Goal: Information Seeking & Learning: Understand process/instructions

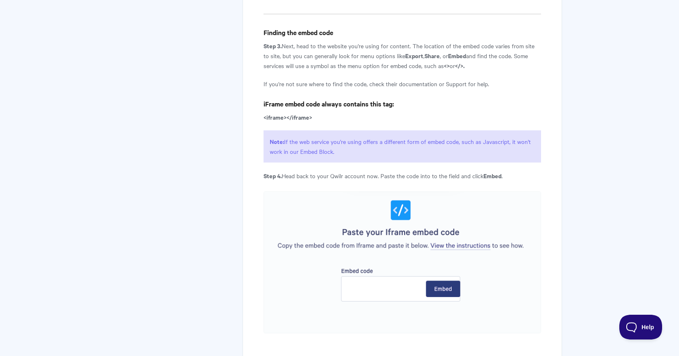
scroll to position [1151, 0]
drag, startPoint x: 274, startPoint y: 159, endPoint x: 364, endPoint y: 157, distance: 89.8
click at [324, 161] on p "Note: If the web service you're using offers a different form of embed code, su…" at bounding box center [402, 145] width 277 height 32
click at [384, 157] on p "Note: If the web service you're using offers a different form of embed code, su…" at bounding box center [402, 145] width 277 height 32
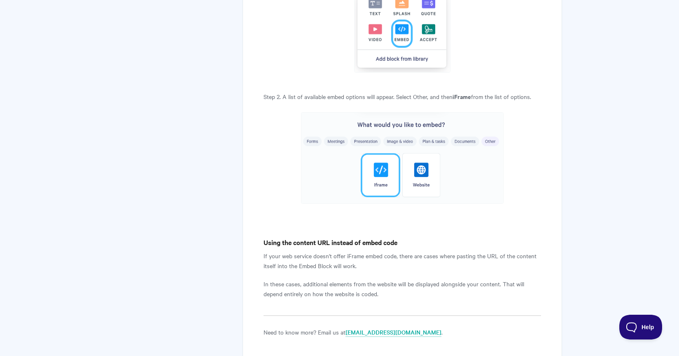
scroll to position [1689, 0]
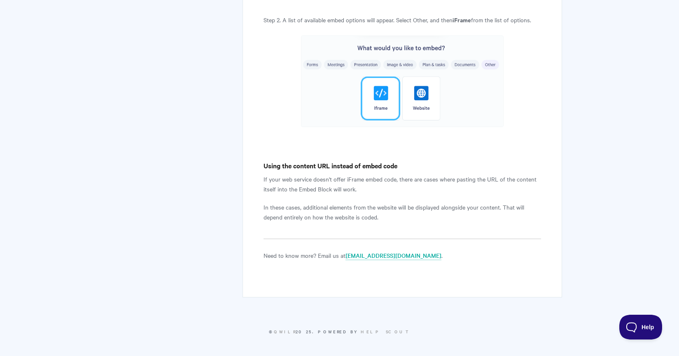
drag, startPoint x: 261, startPoint y: 177, endPoint x: 397, endPoint y: 182, distance: 136.1
click at [309, 186] on p "If your web service doesn't offer iFrame embed code, there are cases where past…" at bounding box center [402, 184] width 277 height 20
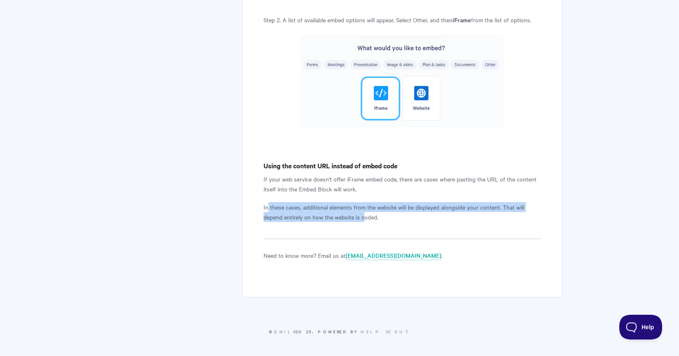
drag, startPoint x: 267, startPoint y: 205, endPoint x: 380, endPoint y: 220, distance: 114.2
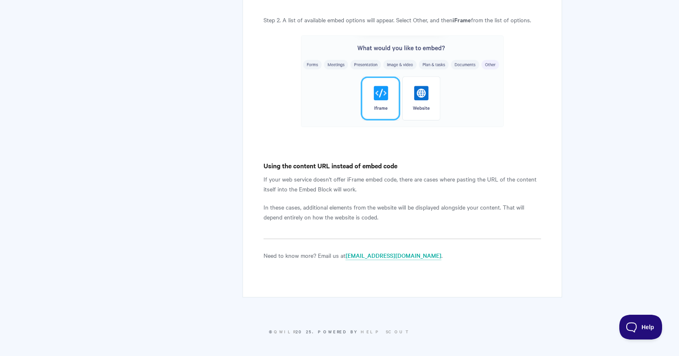
click at [386, 218] on p "In these cases, additional elements from the website will be displayed alongsid…" at bounding box center [402, 212] width 277 height 20
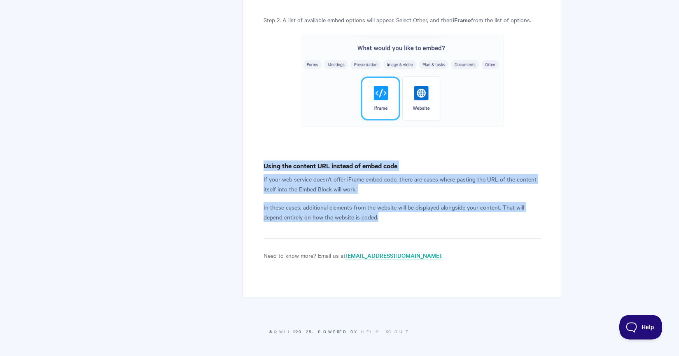
drag, startPoint x: 382, startPoint y: 217, endPoint x: 246, endPoint y: 166, distance: 144.2
